Goal: Task Accomplishment & Management: Use online tool/utility

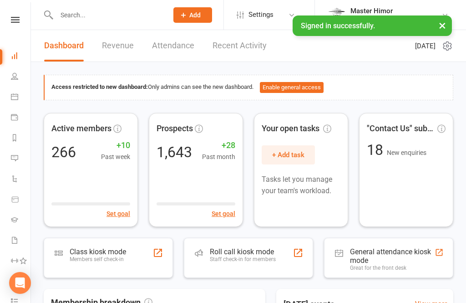
scroll to position [126, 0]
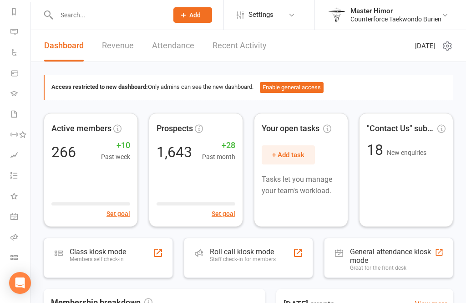
click at [10, 251] on link "Class check-in" at bounding box center [20, 258] width 20 height 20
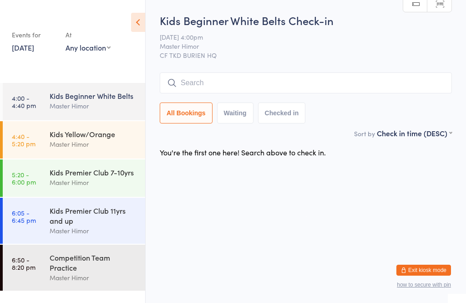
click at [193, 85] on input "search" at bounding box center [306, 82] width 292 height 21
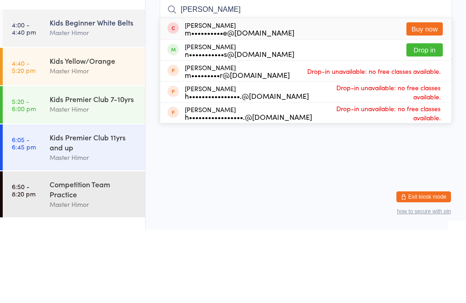
type input "[PERSON_NAME]"
click at [427, 117] on button "Drop in" at bounding box center [424, 123] width 36 height 13
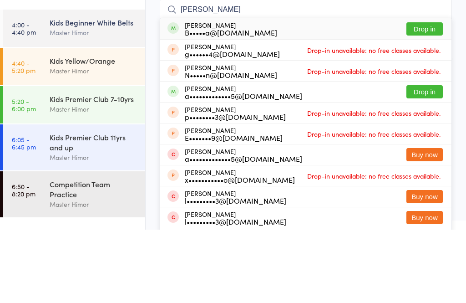
type input "[PERSON_NAME]"
click at [428, 96] on button "Drop in" at bounding box center [424, 102] width 36 height 13
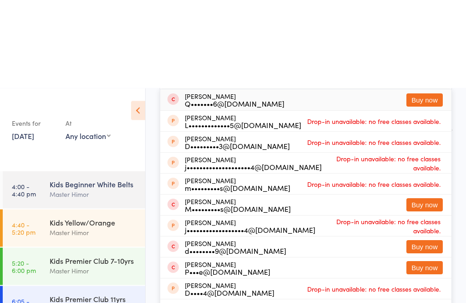
scroll to position [104, 0]
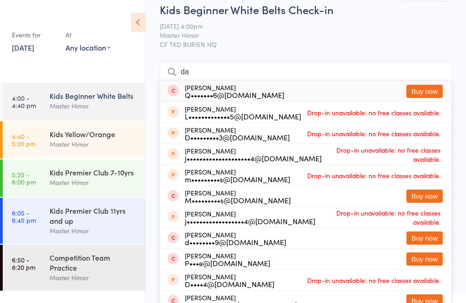
type input "d"
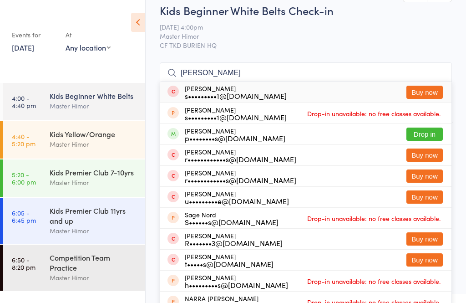
type input "[PERSON_NAME]"
click at [422, 131] on button "Drop in" at bounding box center [424, 133] width 36 height 13
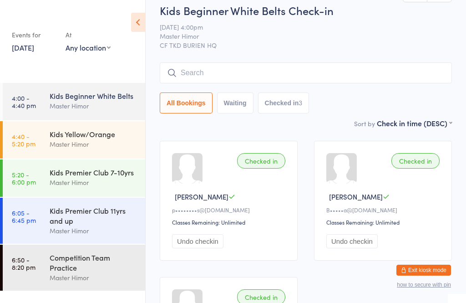
click at [394, 77] on input "search" at bounding box center [306, 72] width 292 height 21
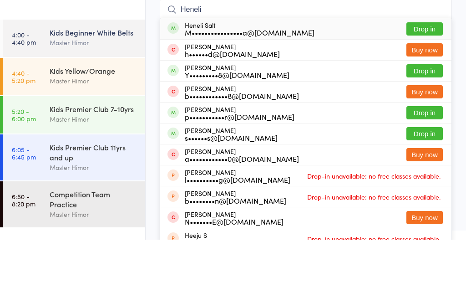
type input "Heneli"
click at [427, 86] on button "Drop in" at bounding box center [424, 92] width 36 height 13
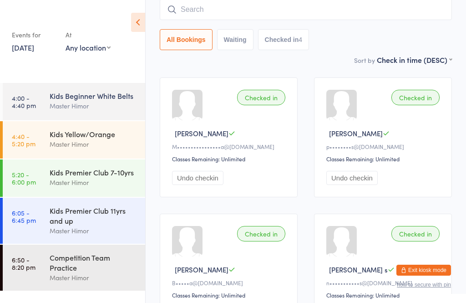
click at [245, 15] on input "search" at bounding box center [306, 9] width 292 height 21
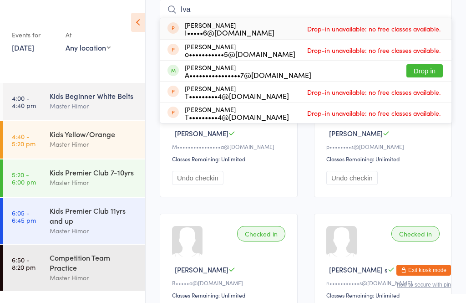
type input "Iva"
click at [428, 66] on button "Drop in" at bounding box center [424, 70] width 36 height 13
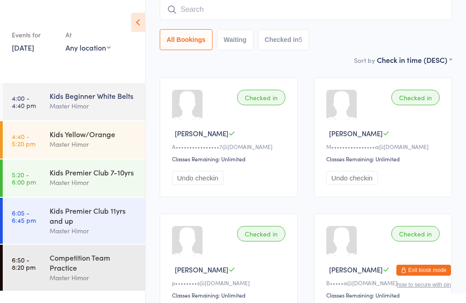
click at [117, 130] on div "Kids Yellow/Orange" at bounding box center [94, 134] width 88 height 10
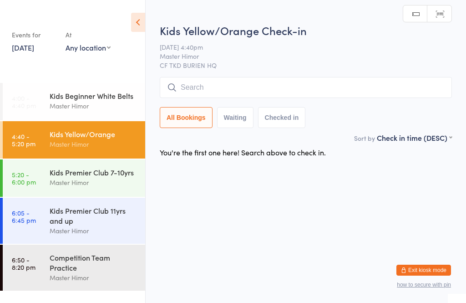
click at [279, 84] on input "search" at bounding box center [306, 87] width 292 height 21
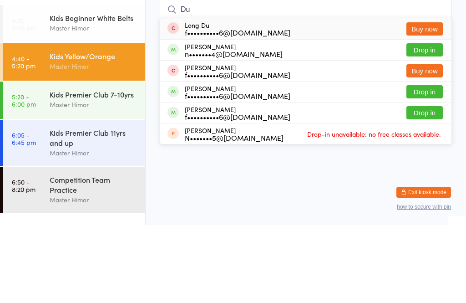
type input "Du"
click at [425, 121] on button "Drop in" at bounding box center [424, 127] width 36 height 13
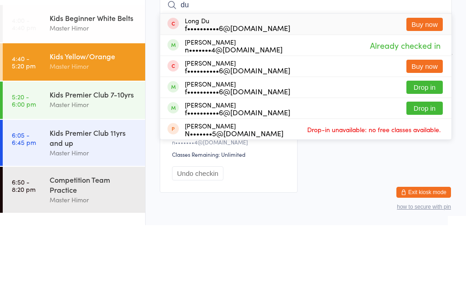
type input "du"
click at [427, 158] on button "Drop in" at bounding box center [424, 164] width 36 height 13
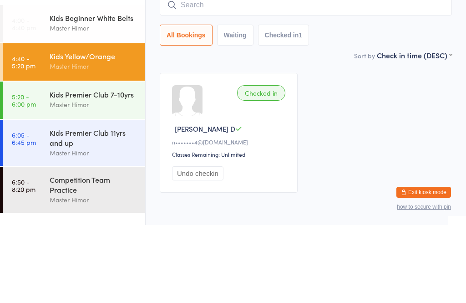
scroll to position [39, 0]
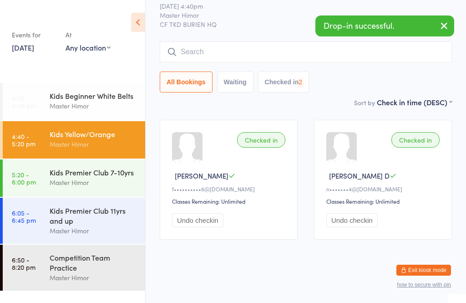
click at [258, 51] on input "search" at bounding box center [306, 51] width 292 height 21
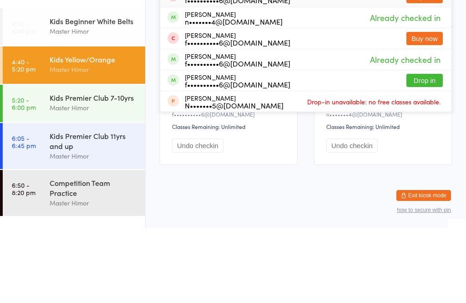
type input "Du"
click at [428, 148] on button "Drop in" at bounding box center [424, 154] width 36 height 13
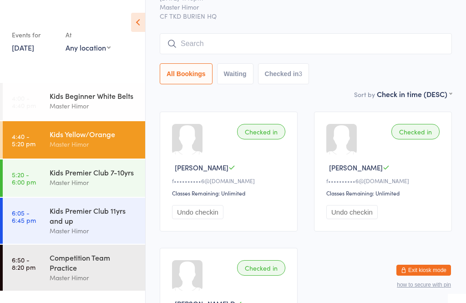
click at [66, 140] on div "Master Himor" at bounding box center [94, 144] width 88 height 10
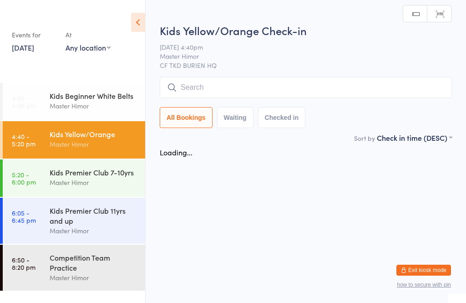
scroll to position [0, 0]
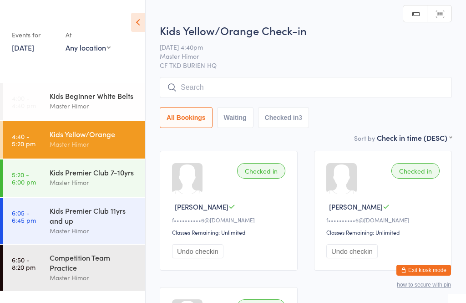
click at [238, 75] on div "Kids Yellow/Orange Check-in [DATE] 4:40pm Master Himor CF TKD BURIEN HQ Manual …" at bounding box center [306, 78] width 292 height 110
click at [207, 86] on input "search" at bounding box center [306, 87] width 292 height 21
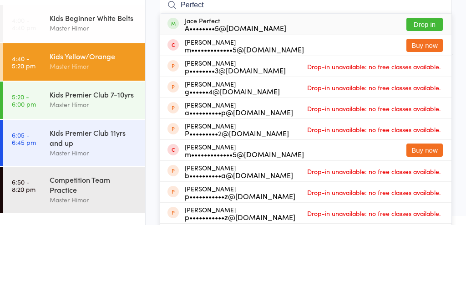
type input "Perfect"
click at [228, 102] on div "A••••••••5@[DOMAIN_NAME]" at bounding box center [236, 105] width 102 height 7
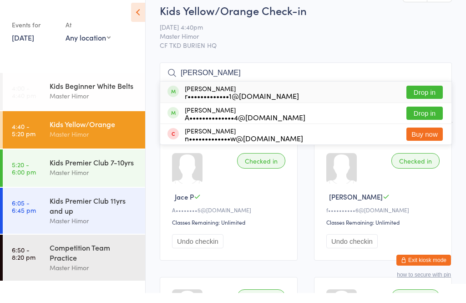
type input "[PERSON_NAME]"
click at [416, 98] on button "Drop in" at bounding box center [424, 102] width 36 height 13
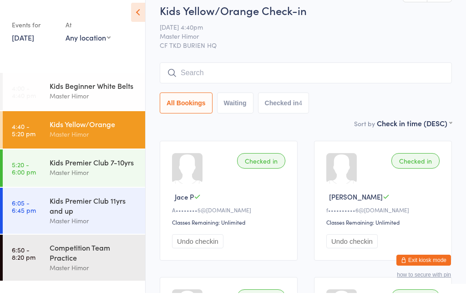
scroll to position [10, 0]
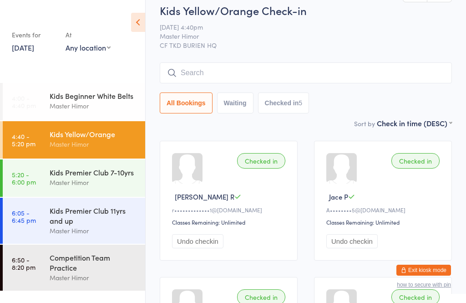
click at [284, 83] on input "search" at bounding box center [306, 72] width 292 height 21
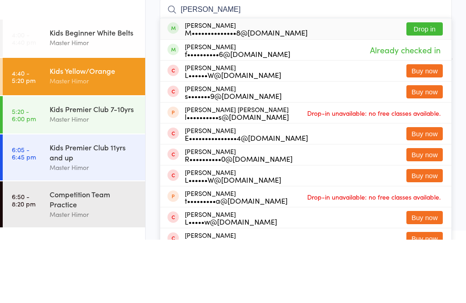
type input "[PERSON_NAME]"
click at [424, 86] on button "Drop in" at bounding box center [424, 92] width 36 height 13
